Goal: Task Accomplishment & Management: Complete application form

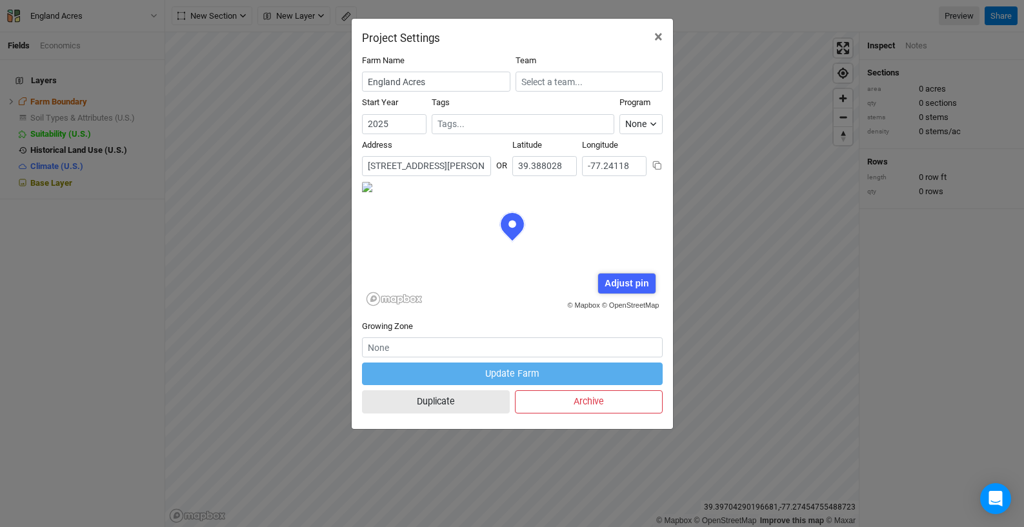
scroll to position [65, 150]
click at [656, 37] on span "×" at bounding box center [658, 37] width 8 height 18
